Goal: Task Accomplishment & Management: Use online tool/utility

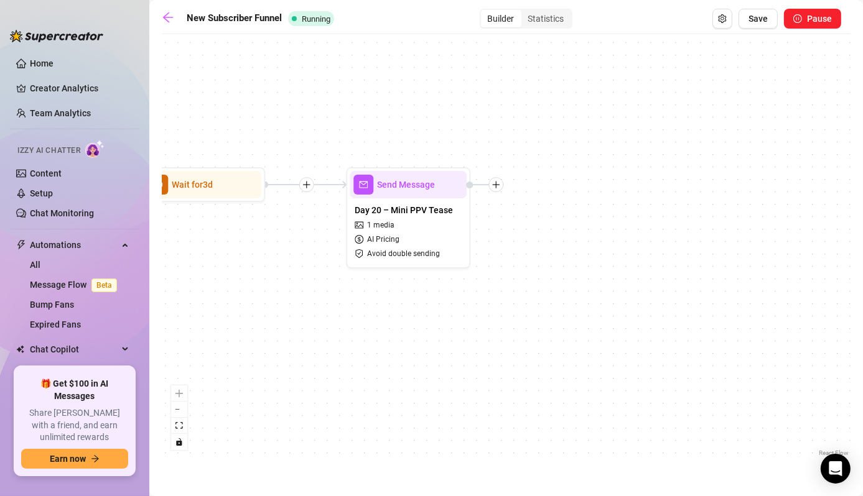
drag, startPoint x: 670, startPoint y: 259, endPoint x: 594, endPoint y: 266, distance: 76.2
click at [594, 266] on div "Wait for 3d Send Message Day 17 — Custom Content Promo Wait for 2d Send Message…" at bounding box center [506, 249] width 689 height 419
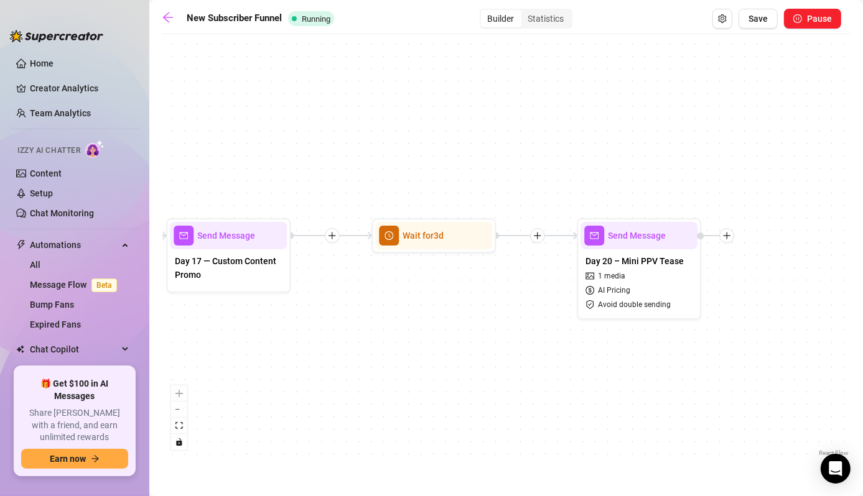
drag, startPoint x: 276, startPoint y: 266, endPoint x: 491, endPoint y: 333, distance: 226.2
click at [491, 333] on div "Wait for 3d Send Message Day 17 — Custom Content Promo Wait for 2d Send Message…" at bounding box center [506, 249] width 689 height 419
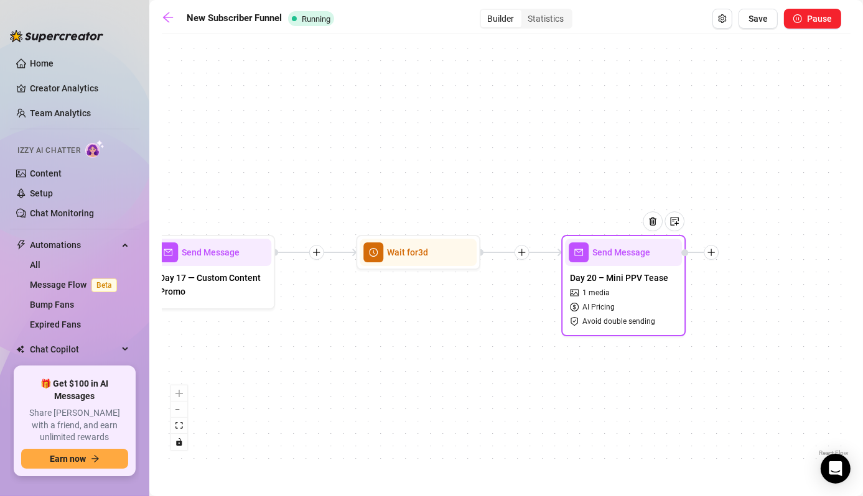
click at [624, 264] on div "Send Message" at bounding box center [623, 252] width 117 height 27
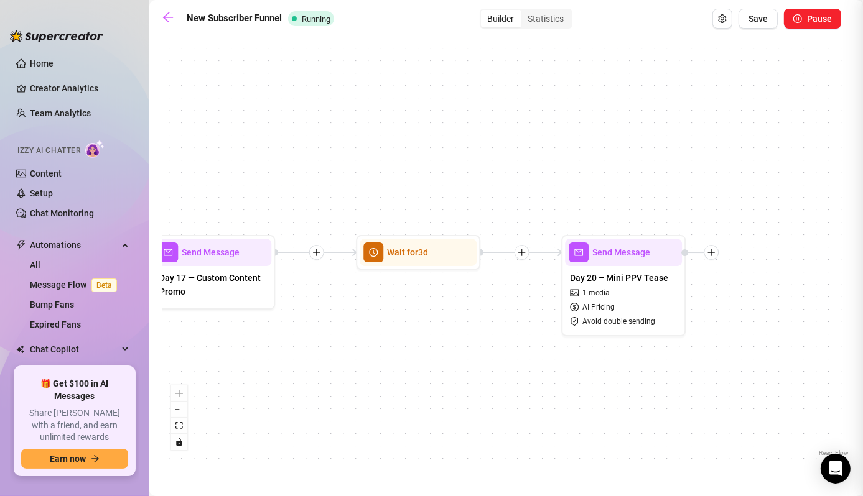
type textarea "Hey bby, I was feeling horny and decided to record myself playing. I dressed up…"
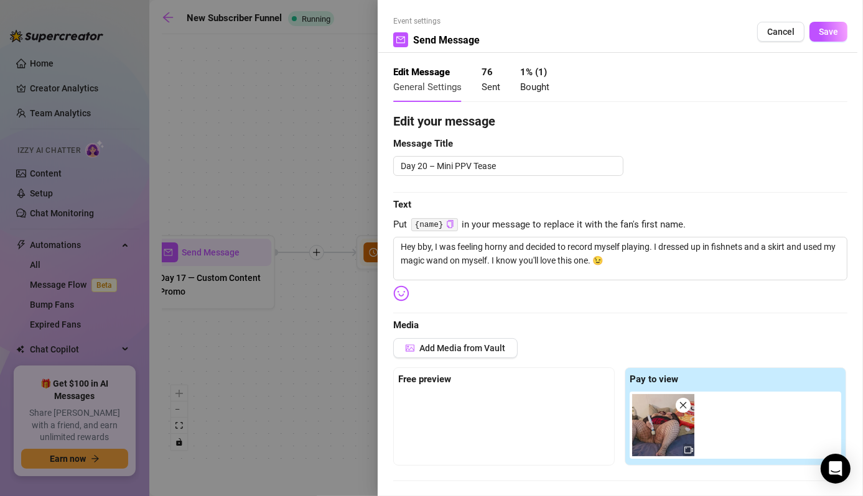
click at [298, 350] on div at bounding box center [431, 248] width 863 height 496
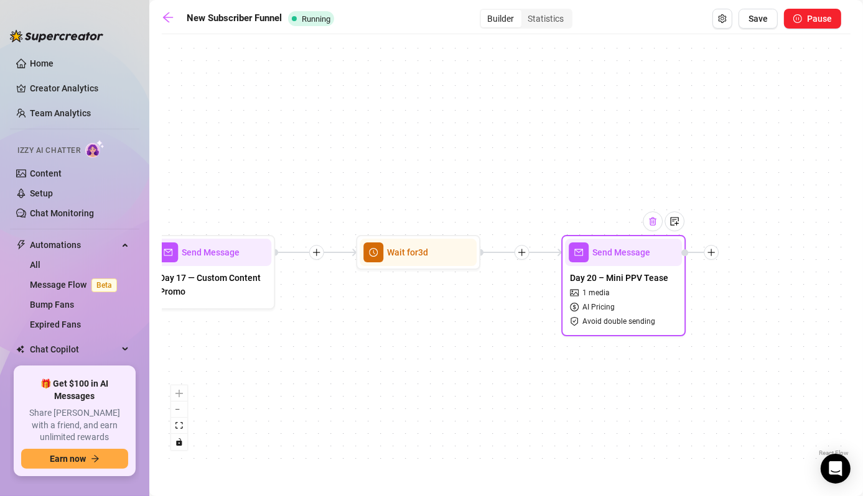
click at [656, 225] on img at bounding box center [653, 221] width 10 height 10
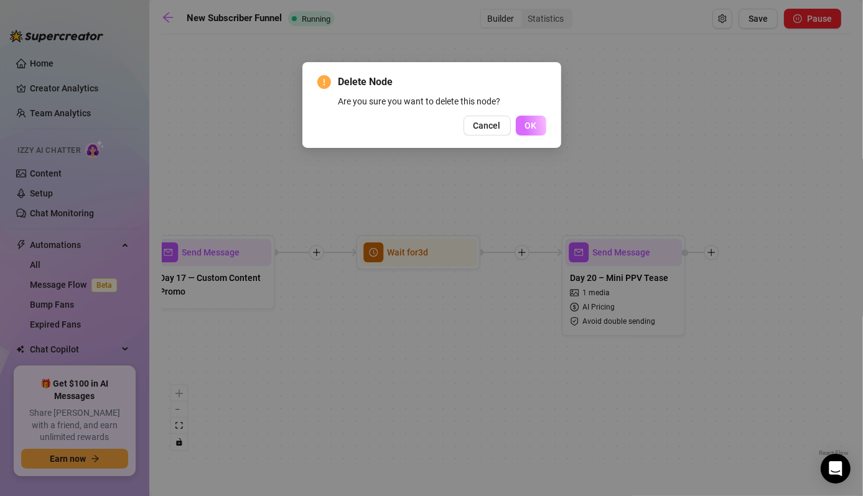
click at [526, 126] on span "OK" at bounding box center [531, 126] width 12 height 10
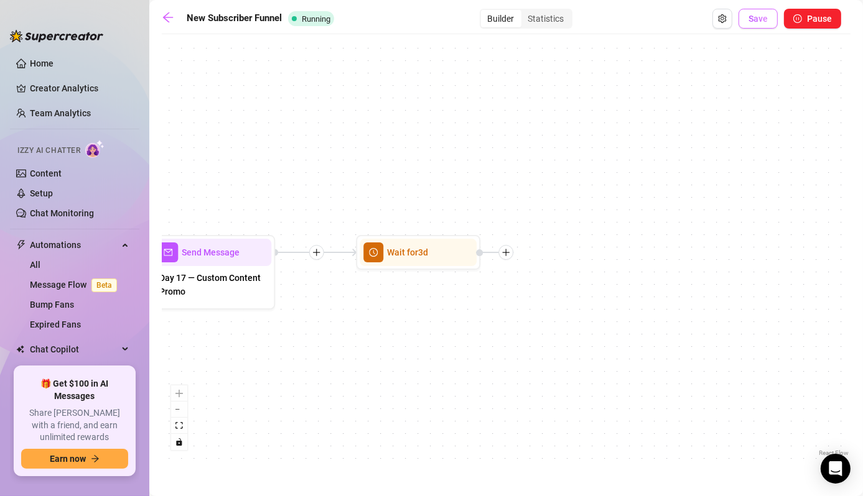
click at [764, 24] on span "Save" at bounding box center [757, 19] width 19 height 10
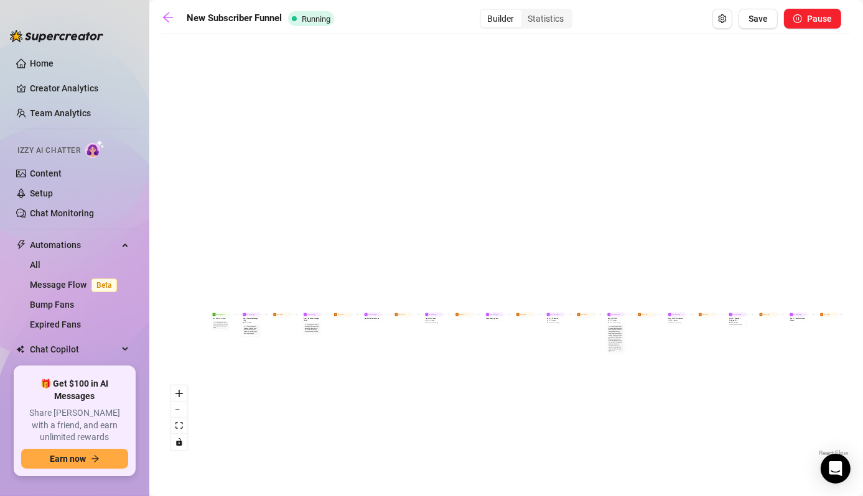
click at [399, 317] on div "Wait for 1d" at bounding box center [403, 314] width 19 height 5
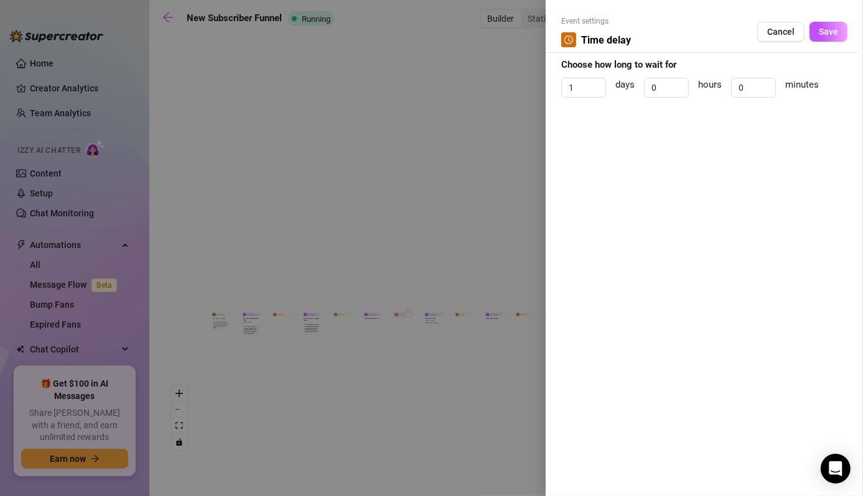
click at [399, 271] on div at bounding box center [431, 248] width 863 height 496
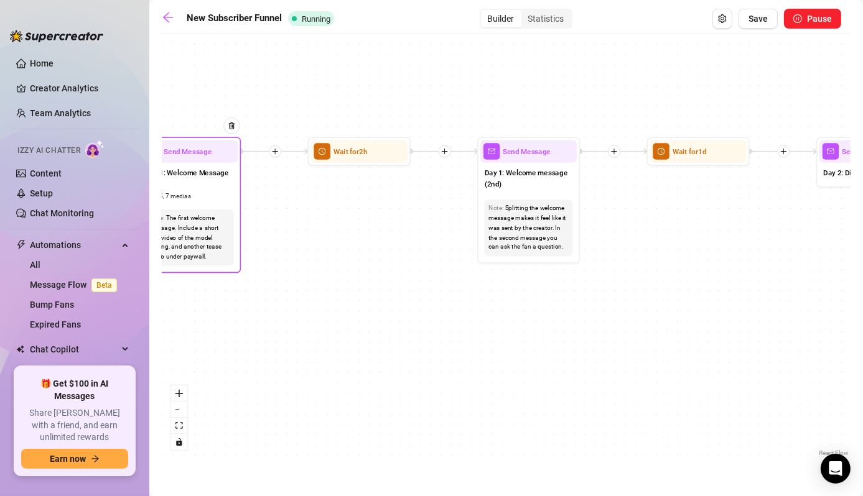
click at [203, 166] on div "Day 1: Welcome Message (1st) $ 5 , 7 medias" at bounding box center [189, 184] width 96 height 42
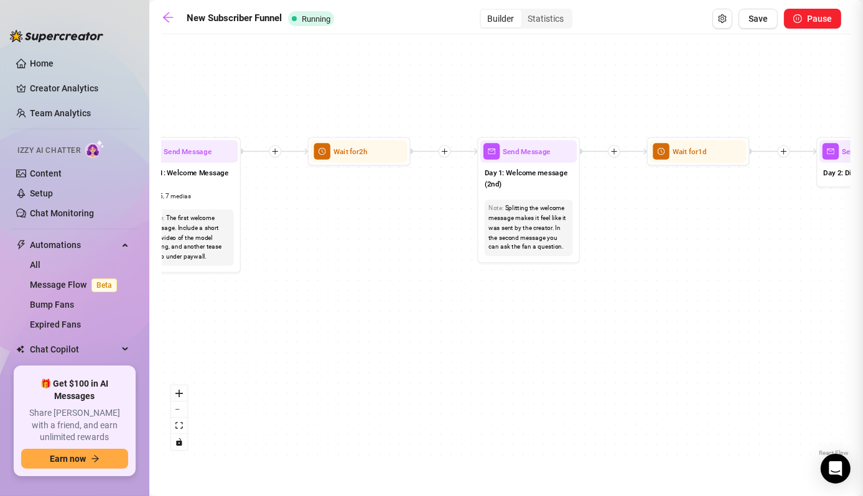
type textarea "Welcome to my OnlyFans, babe 💕 Thanks so much for subscribing and supporting me…"
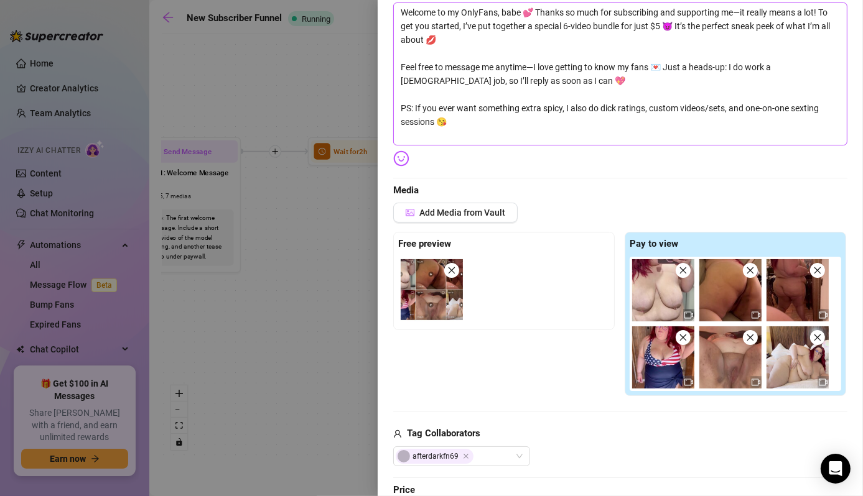
scroll to position [236, 0]
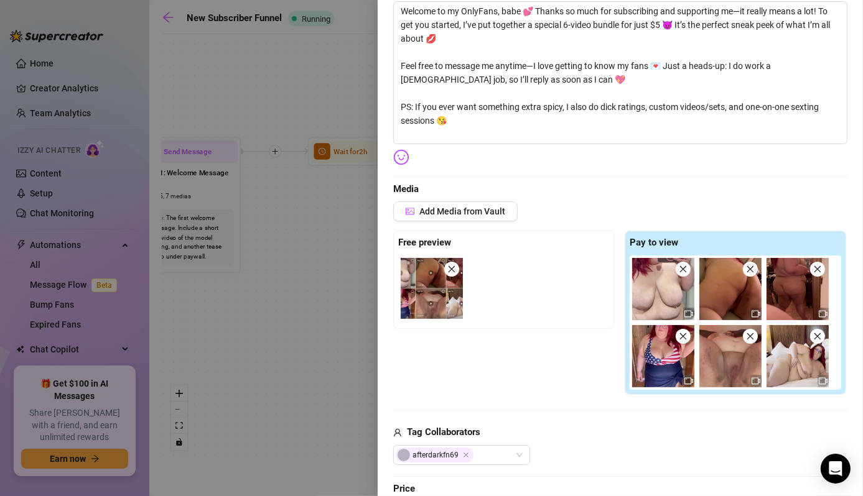
click at [288, 312] on div at bounding box center [431, 248] width 863 height 496
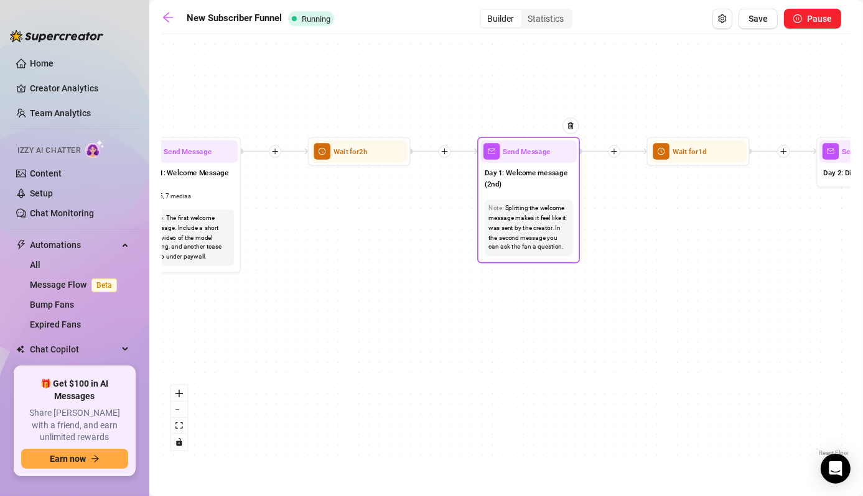
click at [504, 202] on div "Note: Splitting the welcome message makes it feel like it was sent by the creat…" at bounding box center [529, 228] width 88 height 57
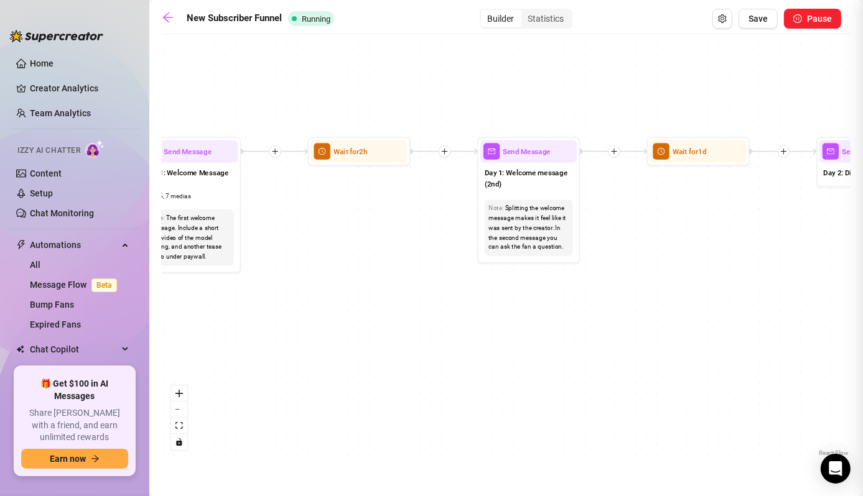
type textarea "Hey {name} 😘 I just saw you subbed. Welcome, babe. I hope you're loving the con…"
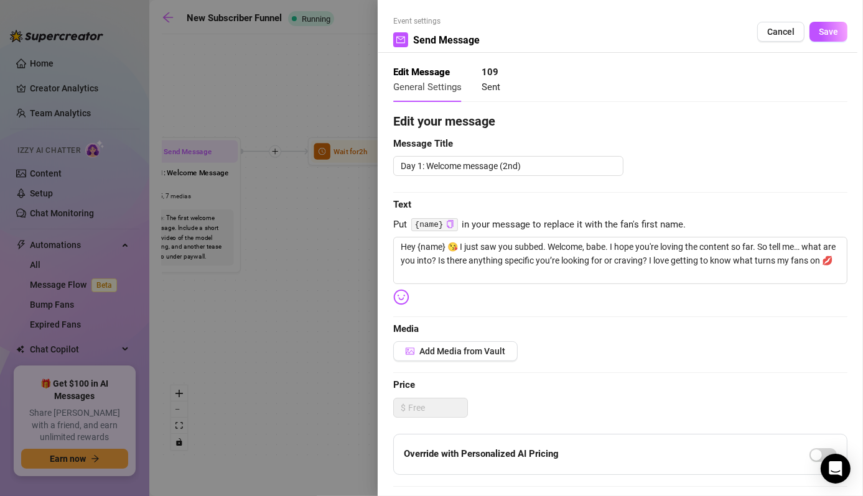
click at [327, 334] on div at bounding box center [431, 248] width 863 height 496
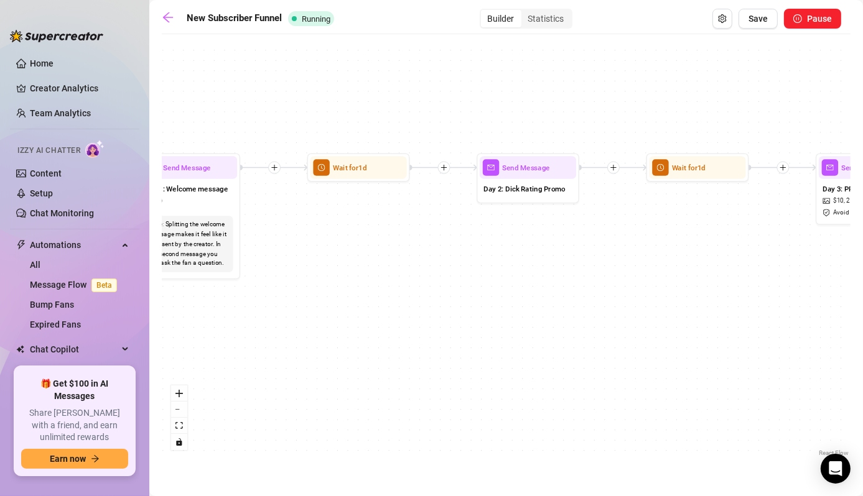
drag, startPoint x: 570, startPoint y: 324, endPoint x: 220, endPoint y: 346, distance: 351.5
click at [220, 346] on div "Wait for 3d Send Message Day 17 — Custom Content Promo Wait for 2d Send Message…" at bounding box center [506, 249] width 689 height 419
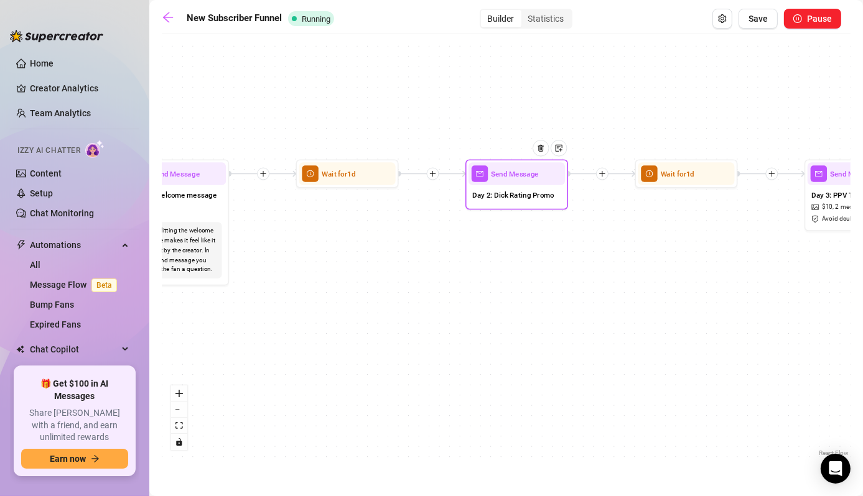
click at [501, 199] on span "Day 2: Dick Rating Promo" at bounding box center [513, 194] width 81 height 11
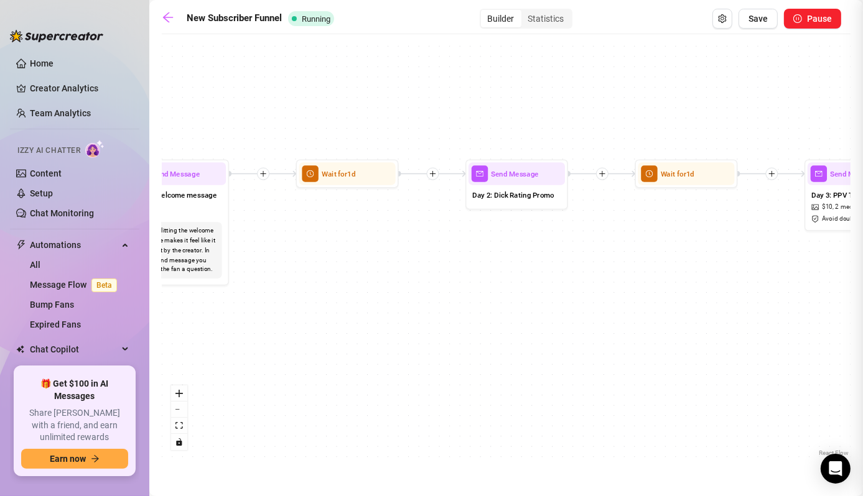
type textarea "Alright babe, let’s see what you’re working with 👀 👉 Text rating: $8 — I’ll giv…"
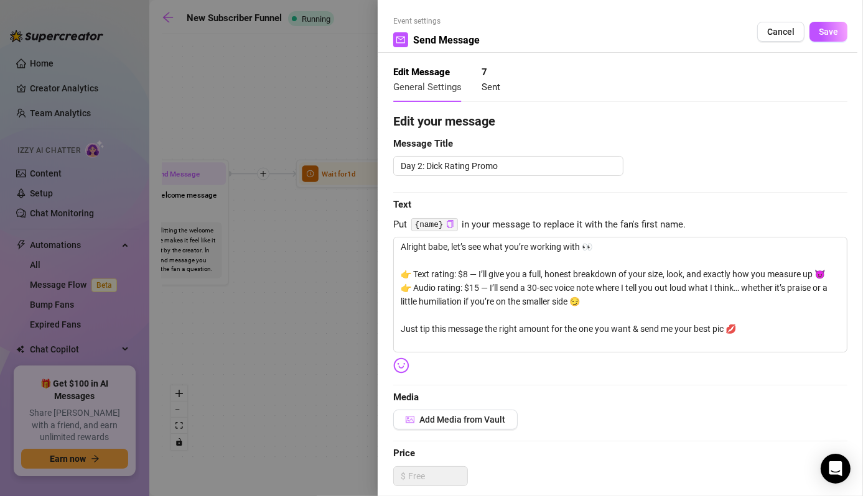
click at [274, 358] on div at bounding box center [431, 248] width 863 height 496
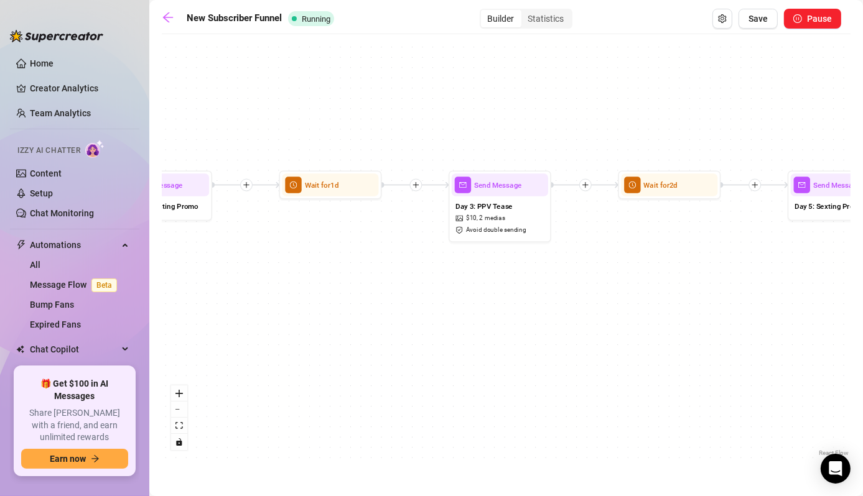
drag, startPoint x: 573, startPoint y: 286, endPoint x: 215, endPoint y: 298, distance: 357.8
click at [215, 298] on div "Wait for 3d Send Message Day 17 — Custom Content Promo Wait for 2d Send Message…" at bounding box center [506, 249] width 689 height 419
click at [485, 216] on span "2 medias" at bounding box center [490, 220] width 26 height 10
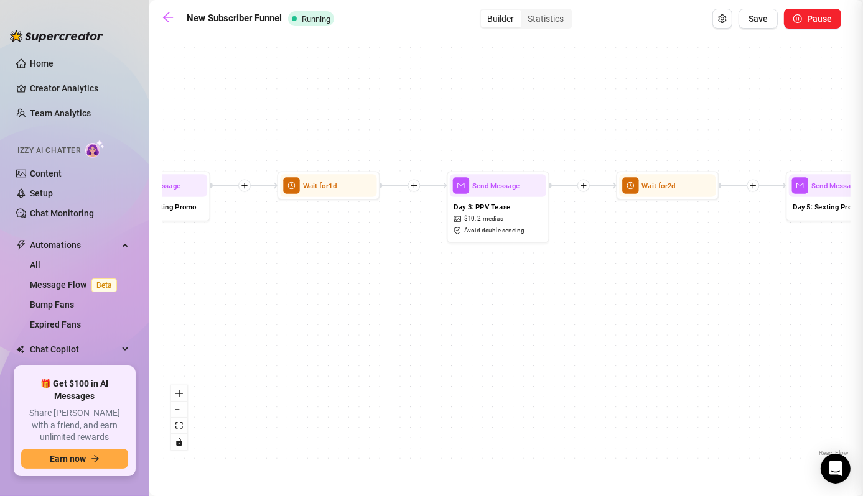
type textarea "I couldn’t wait to show you this one 😈 I slipped into a tiny red two-piece just…"
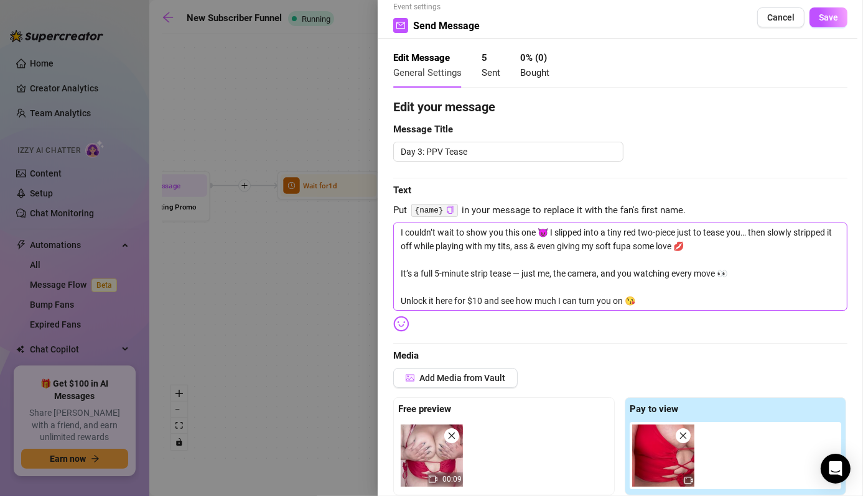
scroll to position [5, 0]
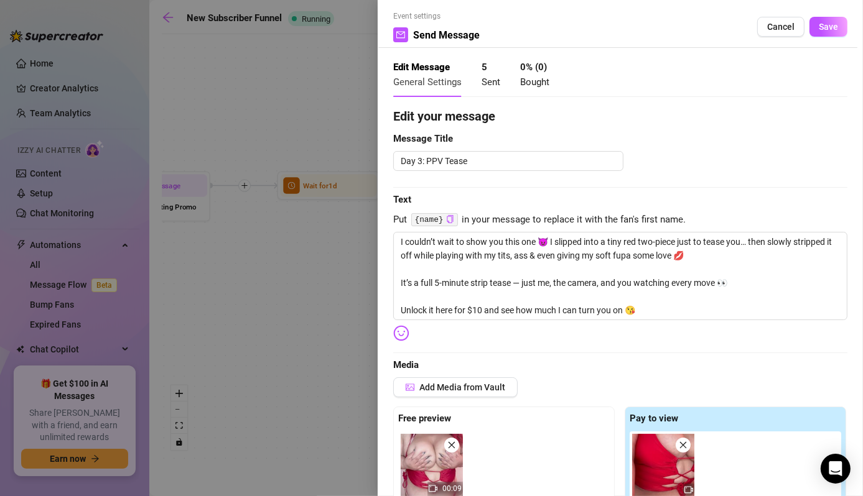
click at [309, 356] on div at bounding box center [431, 248] width 863 height 496
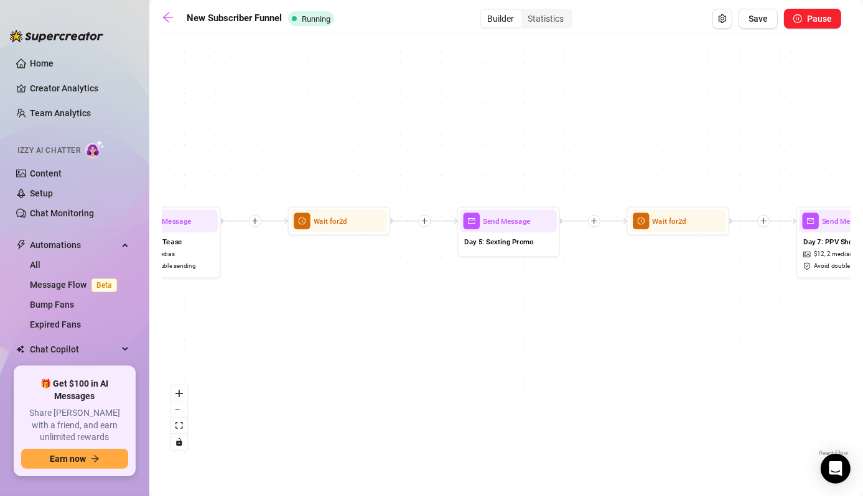
drag, startPoint x: 497, startPoint y: 332, endPoint x: 225, endPoint y: 348, distance: 273.0
click at [182, 348] on div "Wait for 3d Send Message Day 17 — Custom Content Promo Wait for 2d Send Message…" at bounding box center [506, 249] width 689 height 419
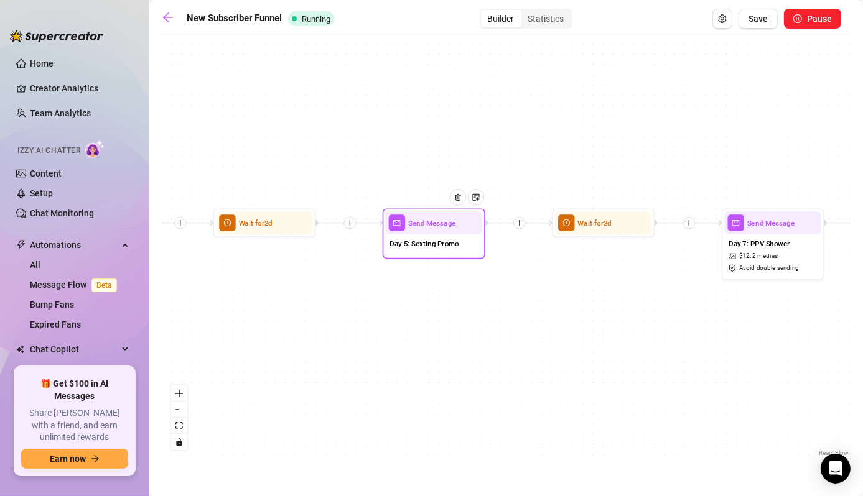
click at [434, 245] on span "Day 5: Sexting Promo" at bounding box center [423, 243] width 69 height 11
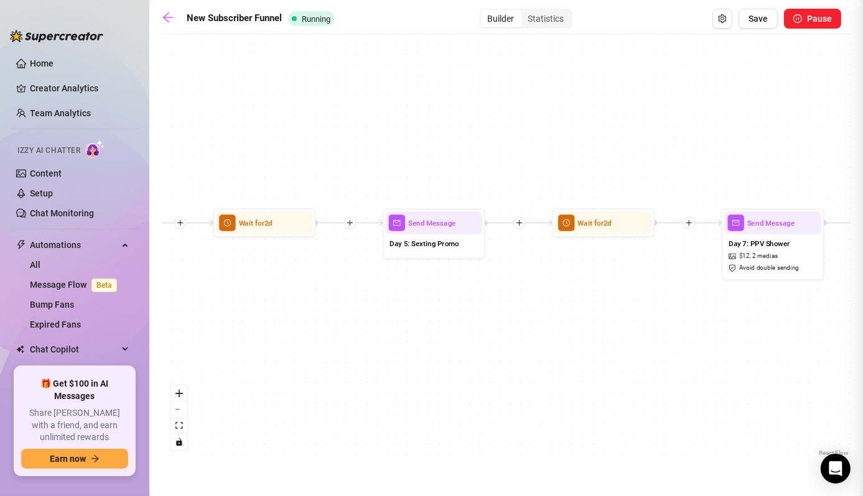
type textarea "Craving me all to yourself? 😈 I do private sexting sessions where we can get re…"
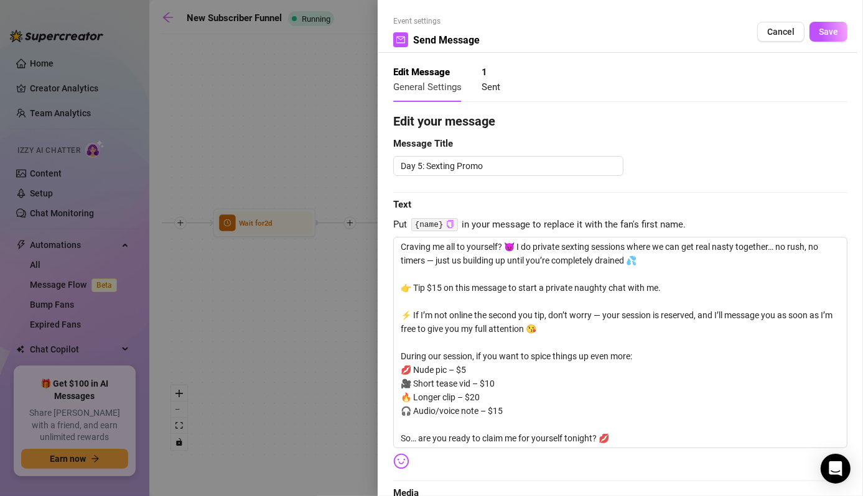
click at [330, 335] on div at bounding box center [431, 248] width 863 height 496
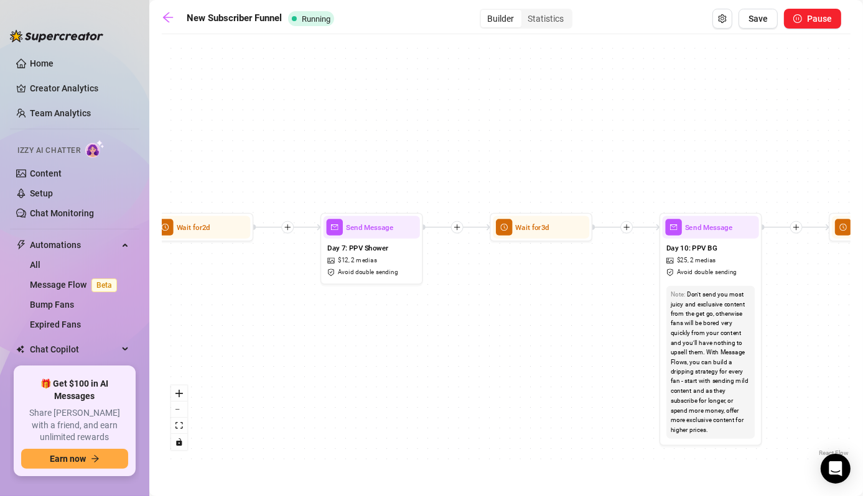
drag, startPoint x: 643, startPoint y: 350, endPoint x: 241, endPoint y: 354, distance: 402.5
click at [241, 354] on div "Wait for 3d Send Message Day 17 — Custom Content Promo Wait for 2d Send Message…" at bounding box center [506, 249] width 689 height 419
click at [363, 244] on span "Day 7: PPV Shower" at bounding box center [356, 248] width 61 height 11
type textarea "Step into the shower with me… clothes clinging before I slide them off. Every c…"
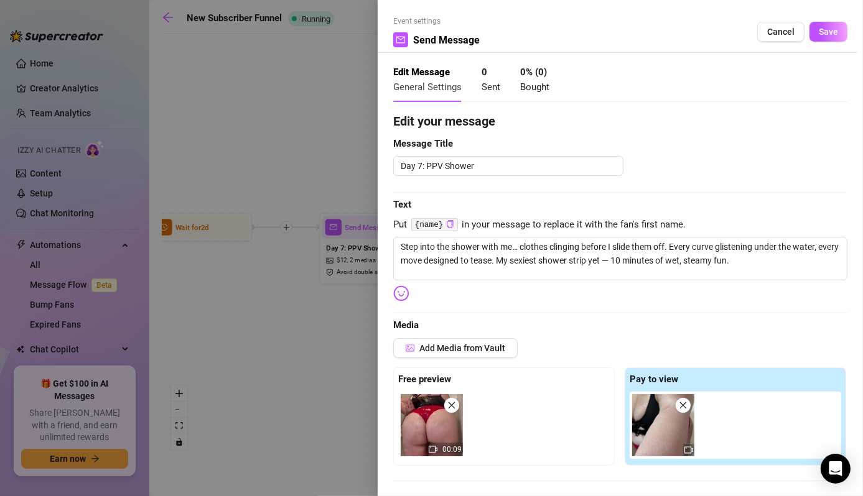
click at [321, 398] on div at bounding box center [431, 248] width 863 height 496
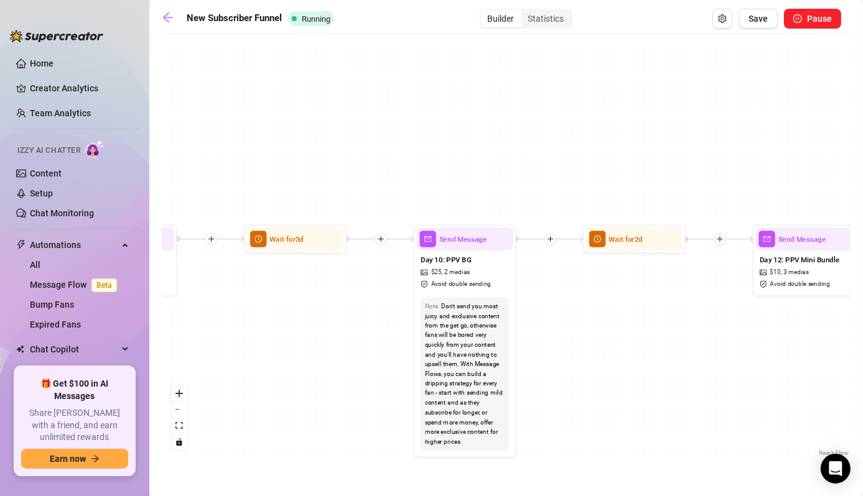
drag, startPoint x: 589, startPoint y: 381, endPoint x: 345, endPoint y: 393, distance: 244.7
click at [345, 393] on div "Wait for 3d Send Message Day 17 — Custom Content Promo Wait for 2d Send Message…" at bounding box center [506, 249] width 689 height 419
click at [485, 248] on div "Send Message" at bounding box center [465, 239] width 96 height 22
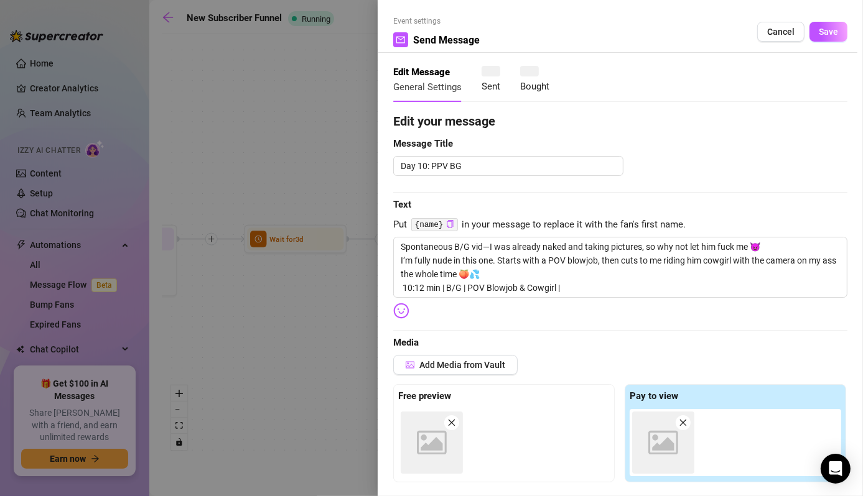
type textarea "Spontaneous B/G vid—I was already naked and taking pictures, so why not let him…"
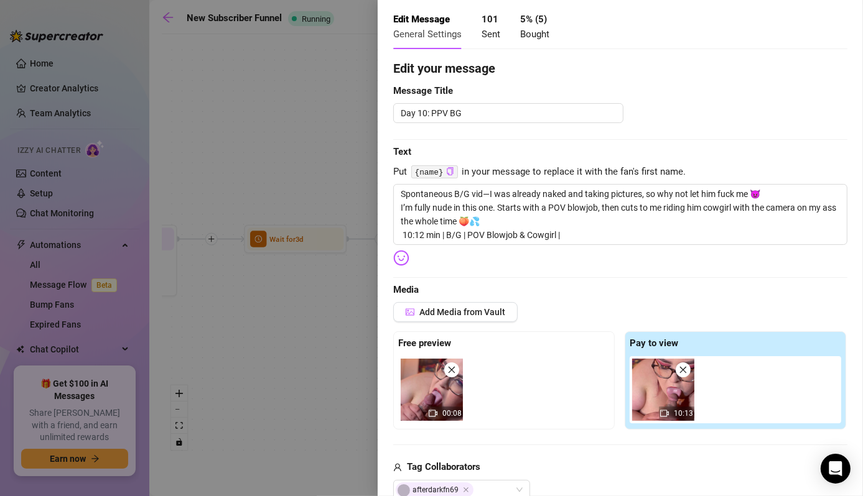
scroll to position [53, 0]
click at [299, 354] on div at bounding box center [431, 248] width 863 height 496
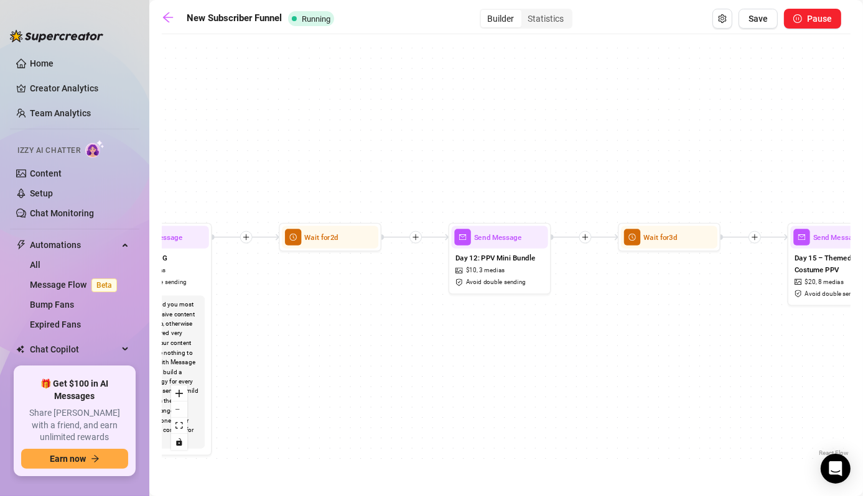
drag, startPoint x: 618, startPoint y: 337, endPoint x: 282, endPoint y: 346, distance: 336.0
click at [282, 346] on div "Wait for 3d Send Message Day 17 — Custom Content Promo Wait for 2d Send Message…" at bounding box center [506, 249] width 689 height 419
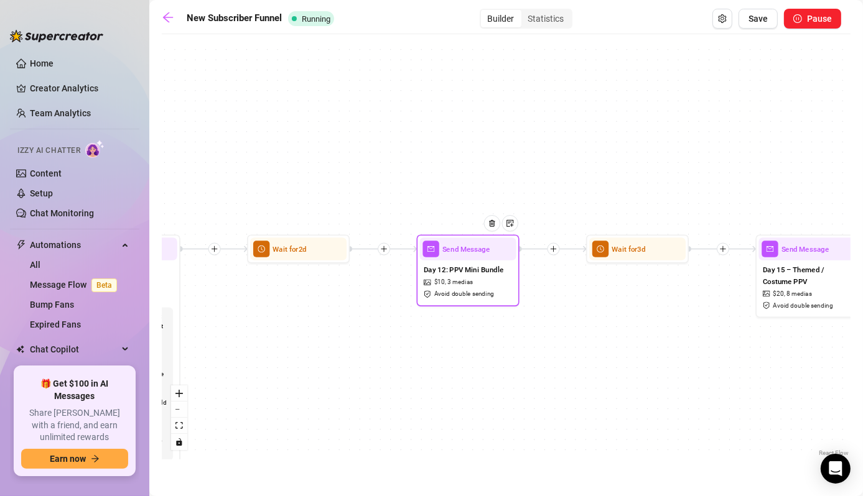
click at [496, 282] on div "Day 12: PPV Mini Bundle $ 10 , 3 medias Avoid double sending" at bounding box center [468, 282] width 96 height 43
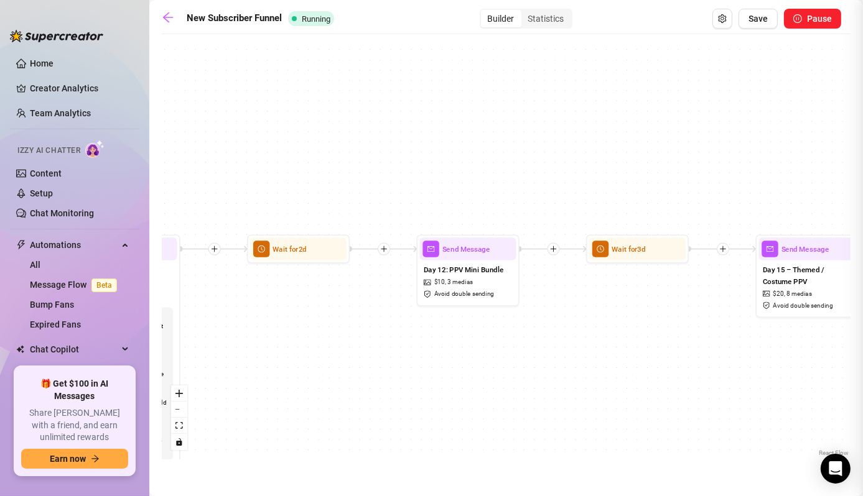
type textarea "Mini Bundle – $10 😏 A special set of naughty videos you haven’t seen yet: 💋 Try…"
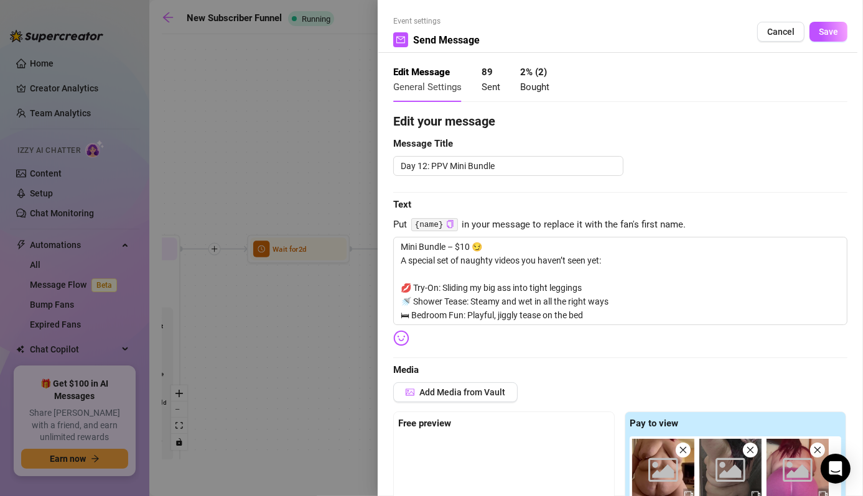
click at [289, 373] on div at bounding box center [431, 248] width 863 height 496
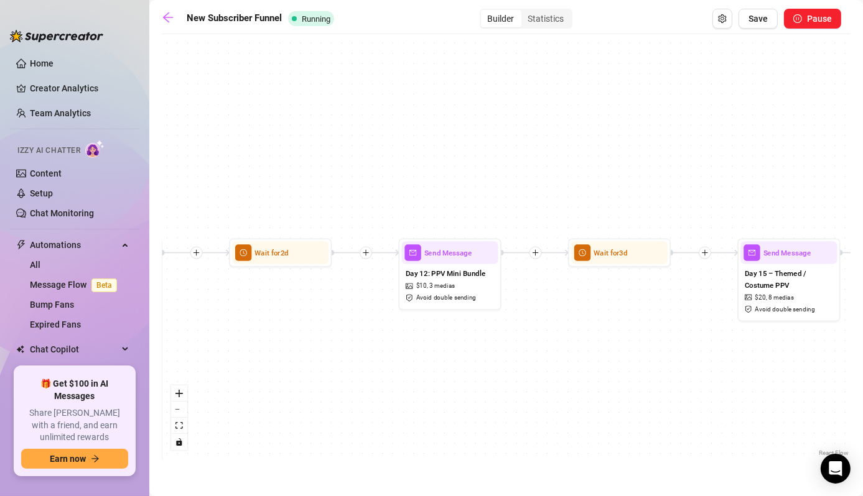
drag, startPoint x: 567, startPoint y: 358, endPoint x: 272, endPoint y: 364, distance: 294.9
click at [272, 364] on div "Wait for 3d Send Message Day 17 — Custom Content Promo Wait for 2d Send Message…" at bounding box center [506, 249] width 689 height 419
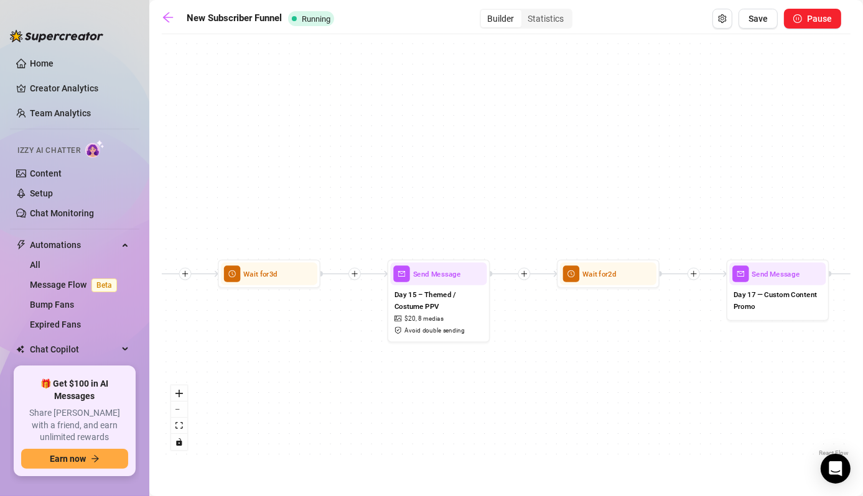
drag, startPoint x: 543, startPoint y: 358, endPoint x: 486, endPoint y: 373, distance: 58.5
click at [486, 373] on div "Wait for 3d Send Message Day 17 — Custom Content Promo Wait for 2d Send Message…" at bounding box center [506, 249] width 689 height 419
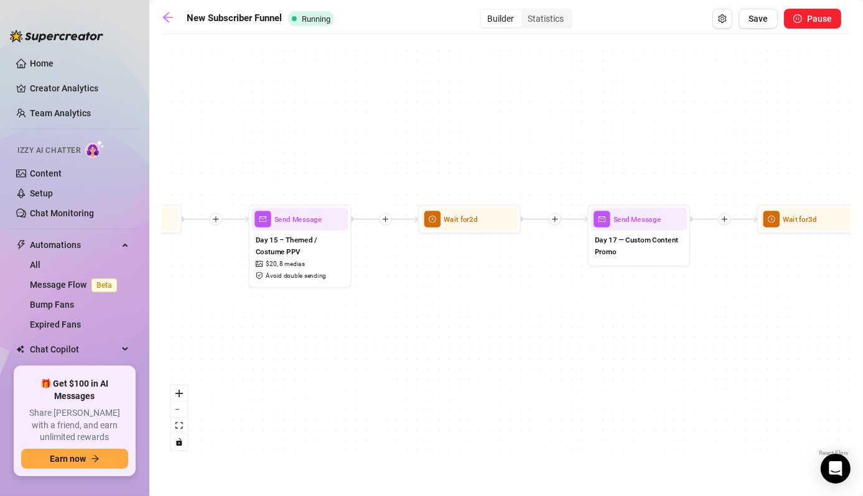
drag, startPoint x: 615, startPoint y: 373, endPoint x: 480, endPoint y: 318, distance: 146.5
click at [480, 318] on div "Wait for 3d Send Message Day 17 — Custom Content Promo Wait for 2d Send Message…" at bounding box center [506, 249] width 689 height 419
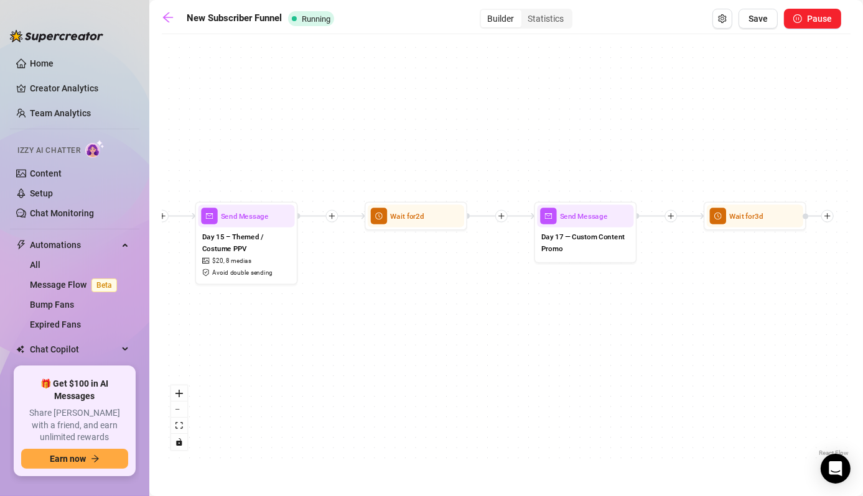
drag, startPoint x: 480, startPoint y: 318, endPoint x: 426, endPoint y: 315, distance: 53.6
click at [426, 315] on div "Wait for 3d Send Message Day 17 — Custom Content Promo Wait for 2d Send Message…" at bounding box center [506, 249] width 689 height 419
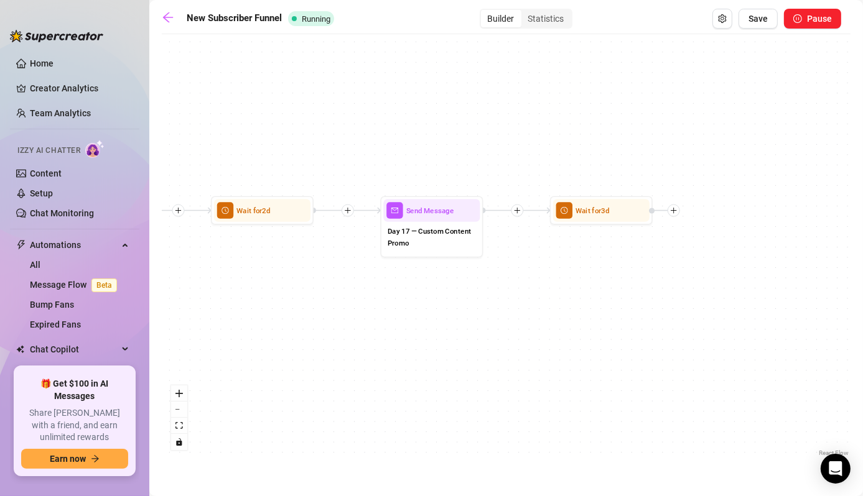
drag, startPoint x: 564, startPoint y: 322, endPoint x: 411, endPoint y: 322, distance: 153.0
click at [409, 318] on div "Wait for 3d Send Message Day 17 — Custom Content Promo Wait for 2d Send Message…" at bounding box center [506, 249] width 689 height 419
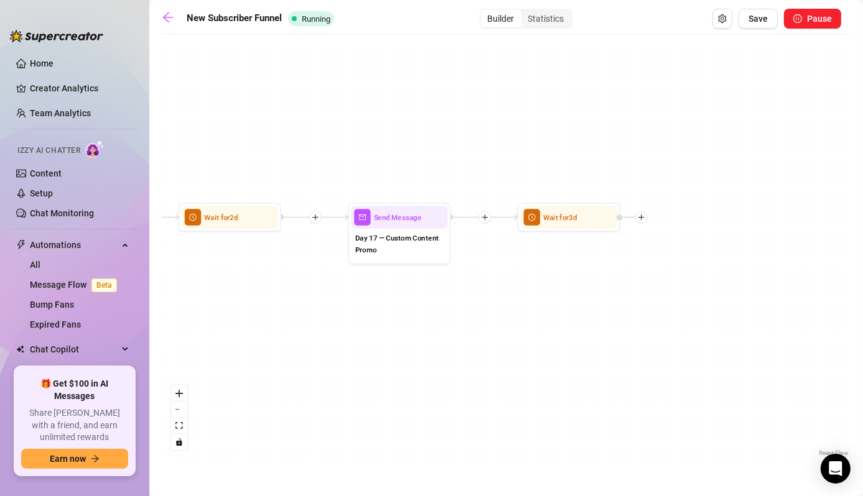
drag, startPoint x: 651, startPoint y: 304, endPoint x: 621, endPoint y: 309, distance: 30.9
click at [621, 309] on div "Wait for 3d Send Message Day 17 — Custom Content Promo Wait for 2d Send Message…" at bounding box center [506, 249] width 689 height 419
